Goal: Transaction & Acquisition: Purchase product/service

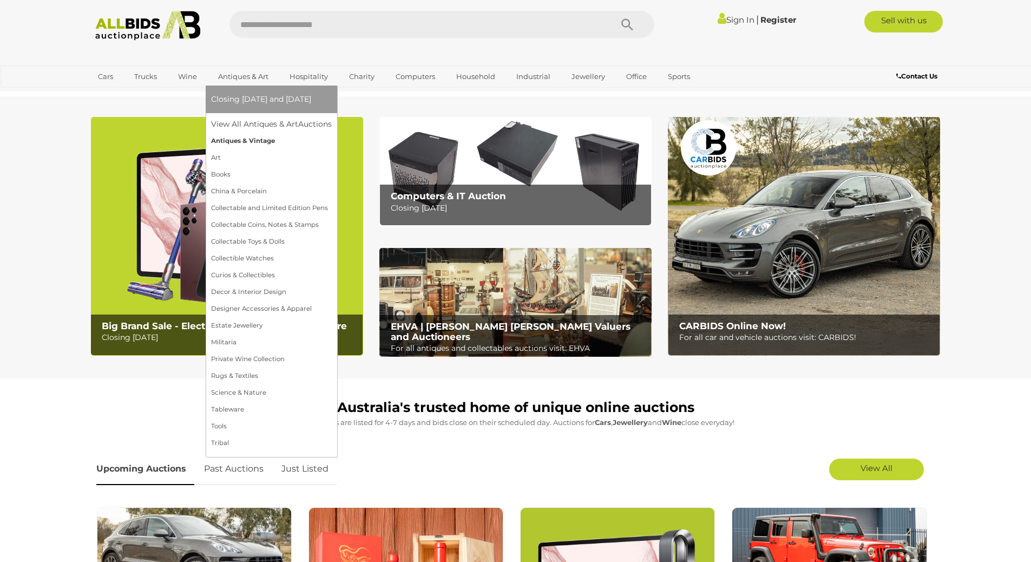
click at [244, 145] on link "Antiques & Vintage" at bounding box center [271, 141] width 121 height 17
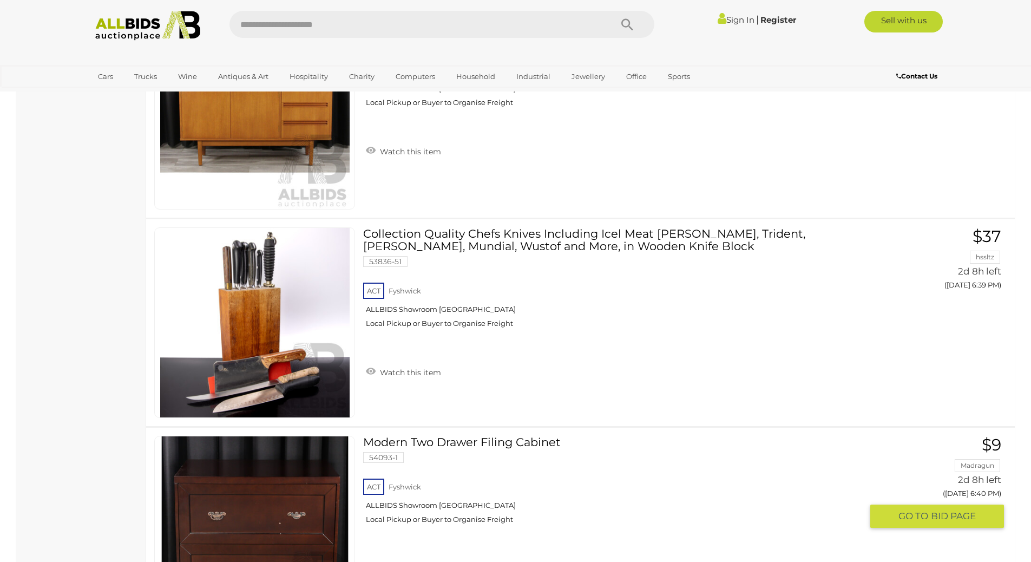
scroll to position [3246, 0]
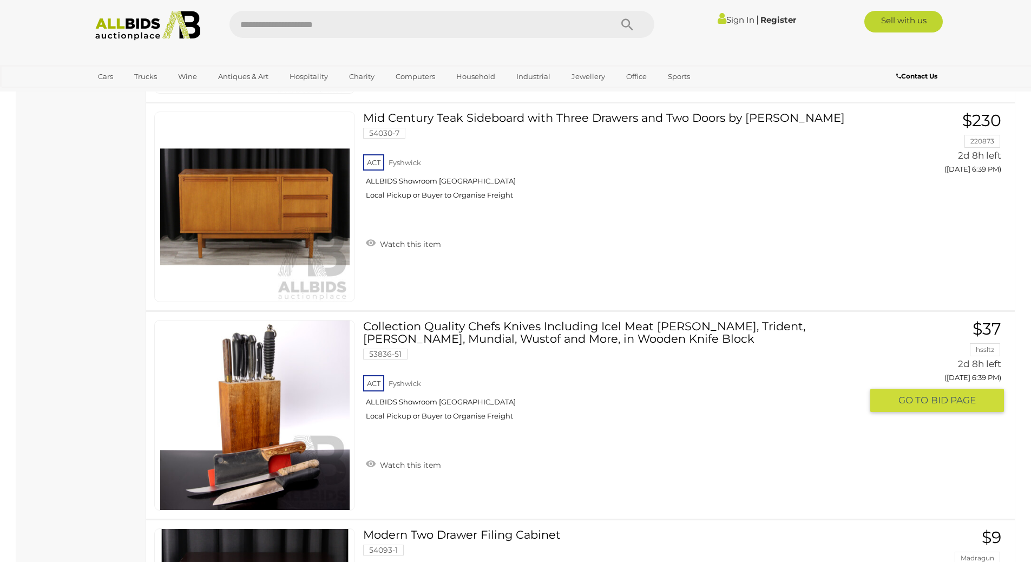
click at [485, 329] on link "Collection Quality Chefs Knives Including Icel Meat [PERSON_NAME], Trident, [PE…" at bounding box center [616, 374] width 490 height 109
